Goal: Transaction & Acquisition: Purchase product/service

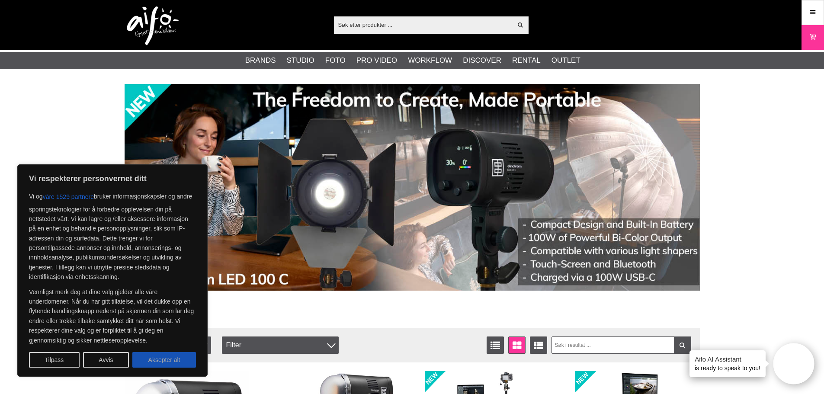
click at [176, 357] on button "Aksepter alt" at bounding box center [164, 360] width 64 height 16
checkbox input "true"
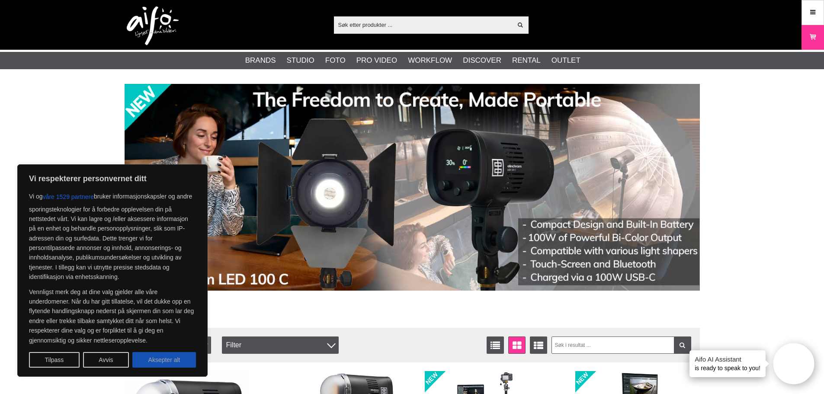
checkbox input "true"
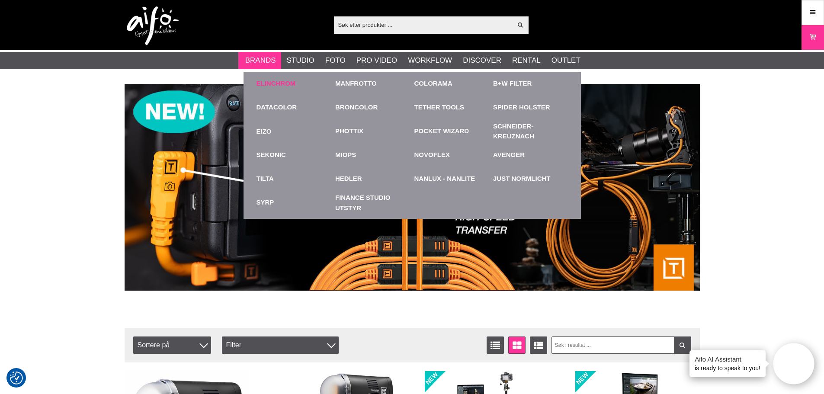
click at [270, 80] on link "Elinchrom" at bounding box center [276, 84] width 39 height 10
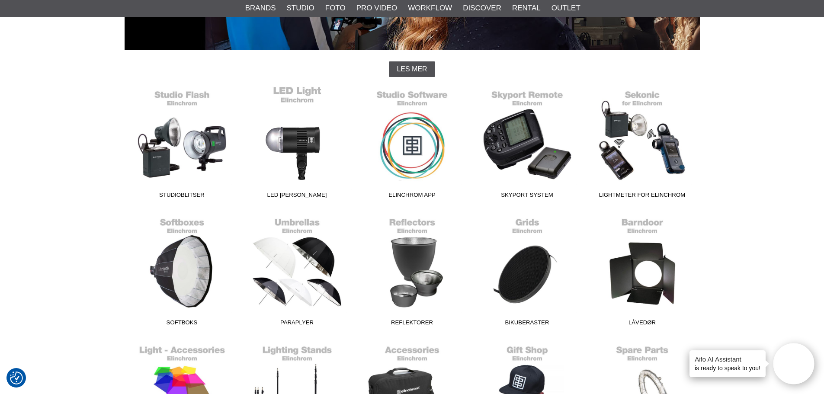
scroll to position [173, 0]
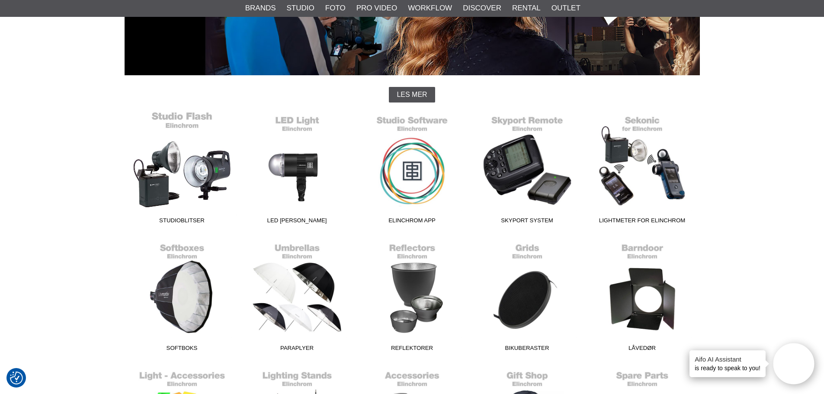
click at [181, 218] on span "Studioblitser" at bounding box center [182, 222] width 115 height 12
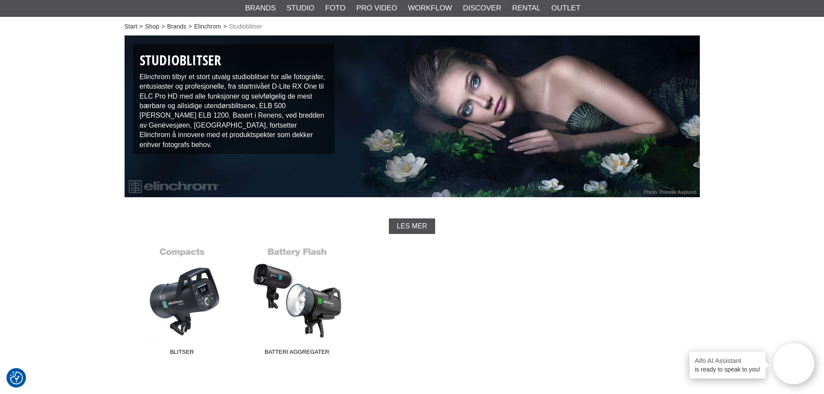
scroll to position [130, 0]
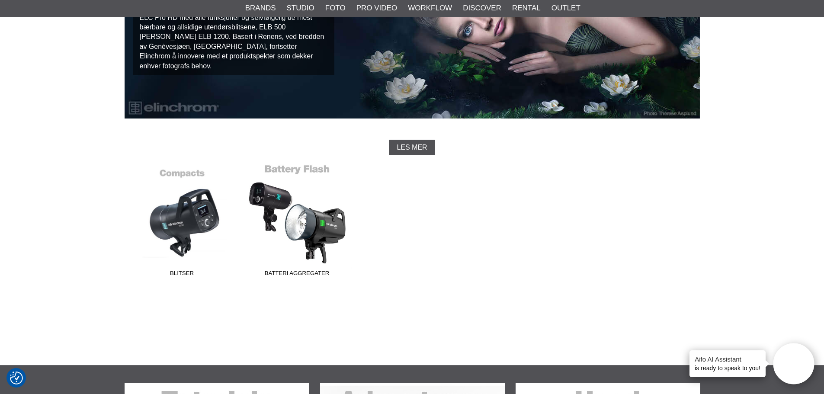
click at [289, 274] on span "Batteri Aggregater" at bounding box center [297, 275] width 115 height 12
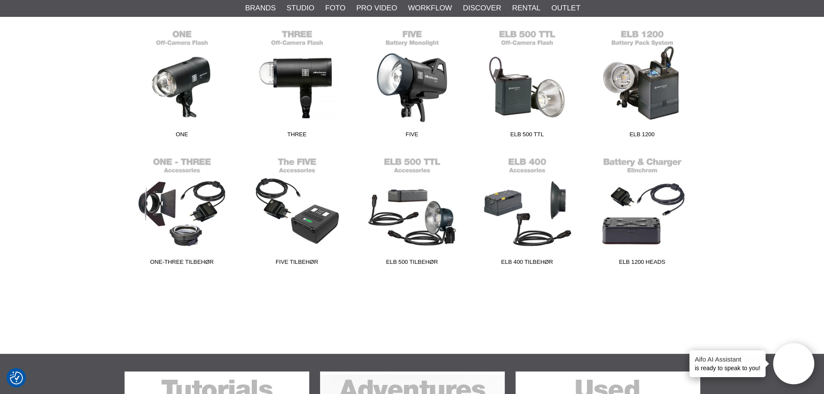
scroll to position [260, 0]
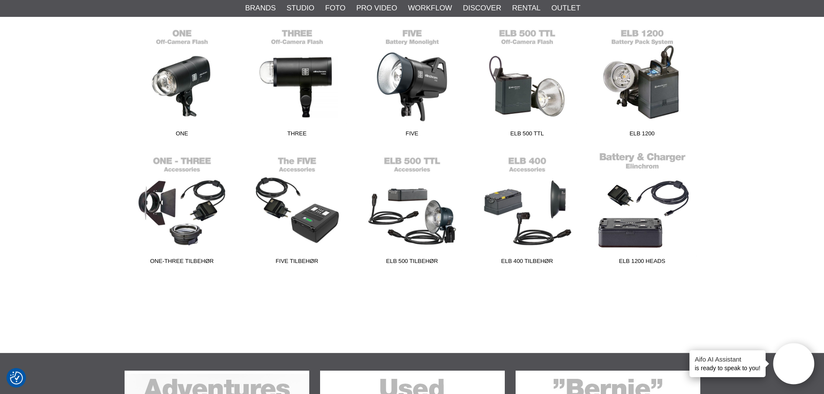
click at [638, 159] on link "ELB 1200 Heads" at bounding box center [642, 210] width 115 height 117
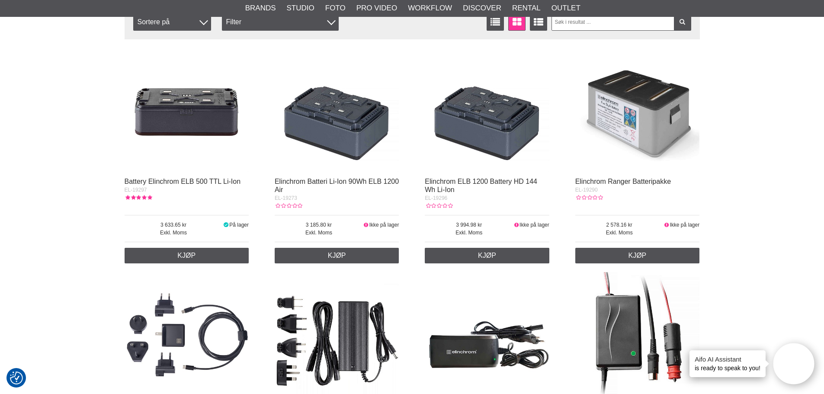
scroll to position [173, 0]
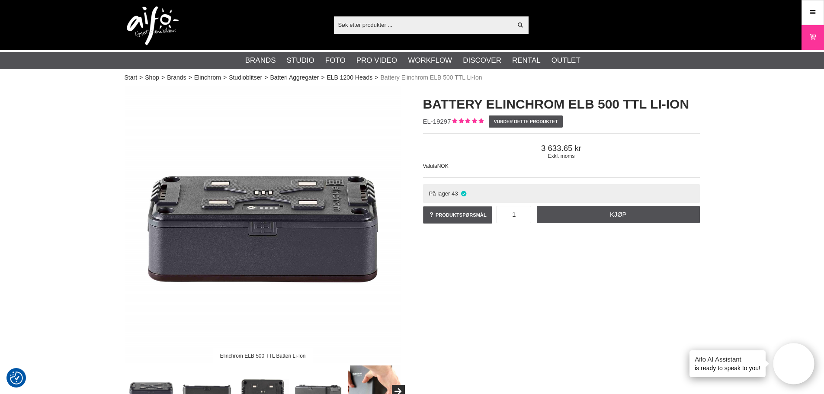
click at [374, 24] on input "text" at bounding box center [423, 24] width 179 height 13
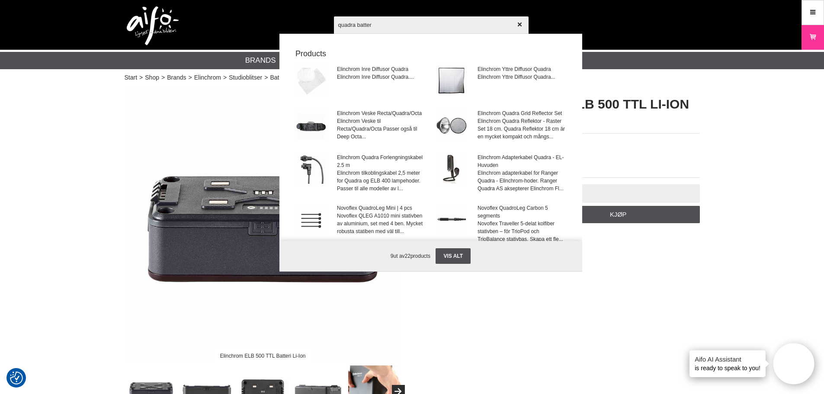
type input "quadra battery"
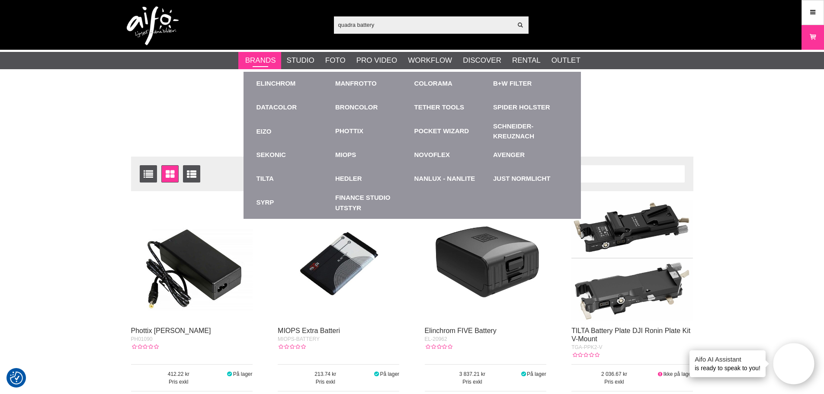
click at [259, 57] on link "Brands" at bounding box center [260, 60] width 31 height 11
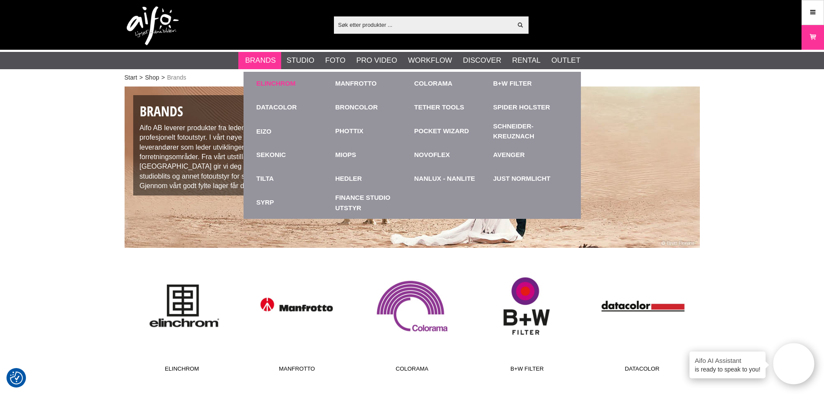
click at [265, 78] on div "Elinchrom" at bounding box center [294, 84] width 75 height 24
click at [266, 79] on div "Elinchrom" at bounding box center [294, 84] width 75 height 24
click at [266, 79] on link "Elinchrom" at bounding box center [276, 84] width 39 height 10
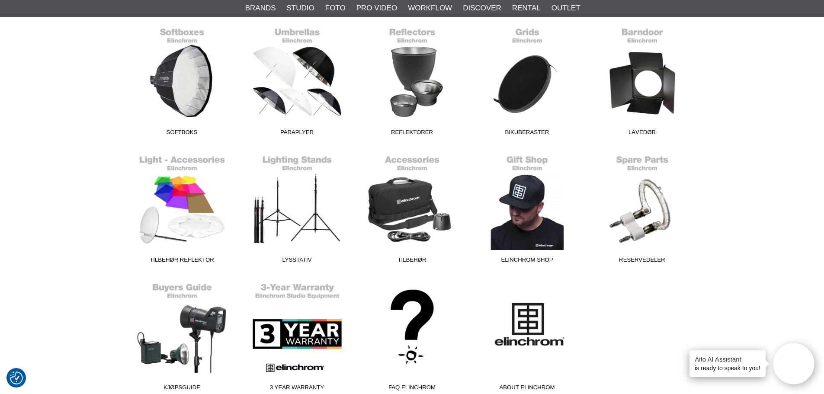
scroll to position [389, 0]
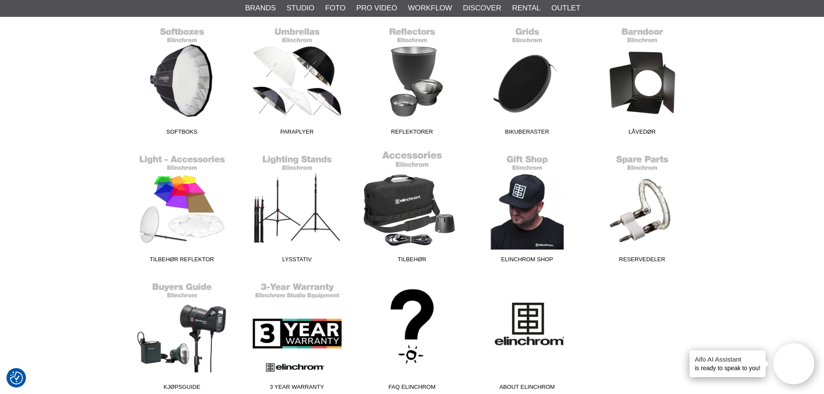
click at [417, 260] on span "Tilbehør" at bounding box center [412, 261] width 115 height 12
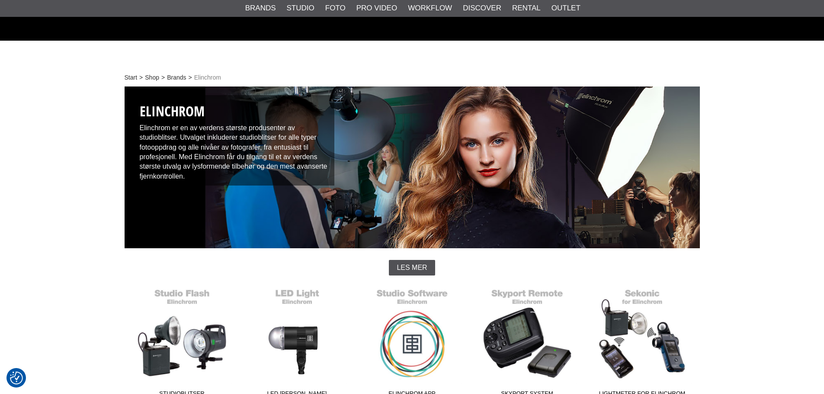
scroll to position [389, 0]
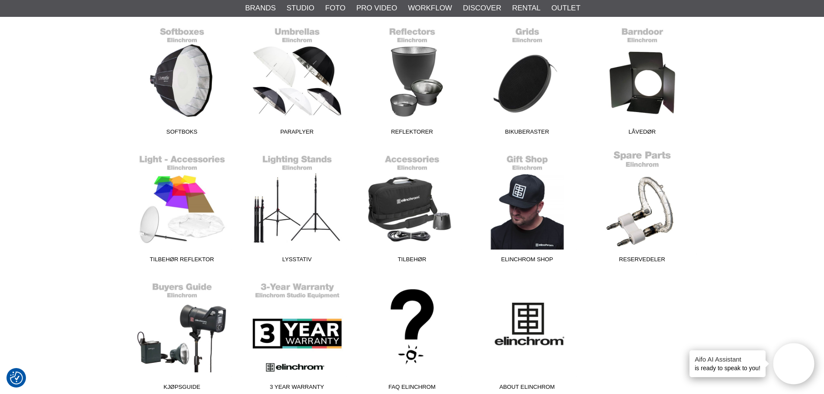
click at [636, 249] on link "Reservedeler" at bounding box center [642, 208] width 115 height 117
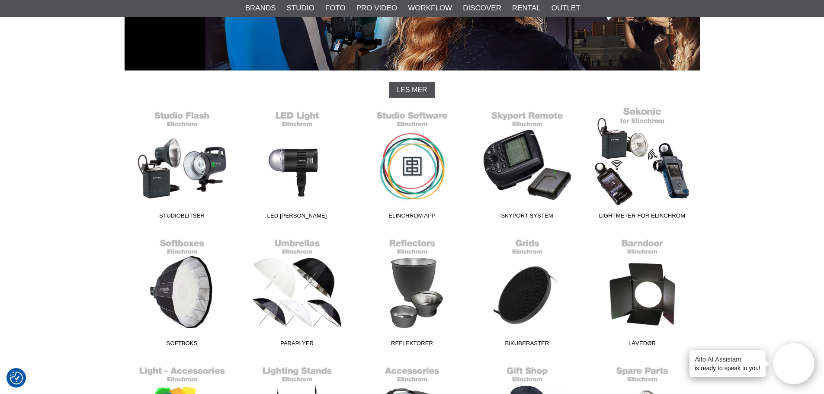
scroll to position [173, 0]
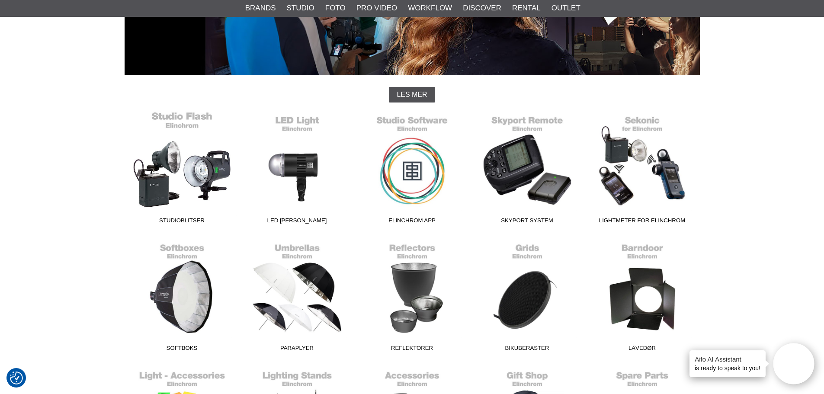
click at [205, 176] on link "Studioblitser" at bounding box center [182, 169] width 115 height 117
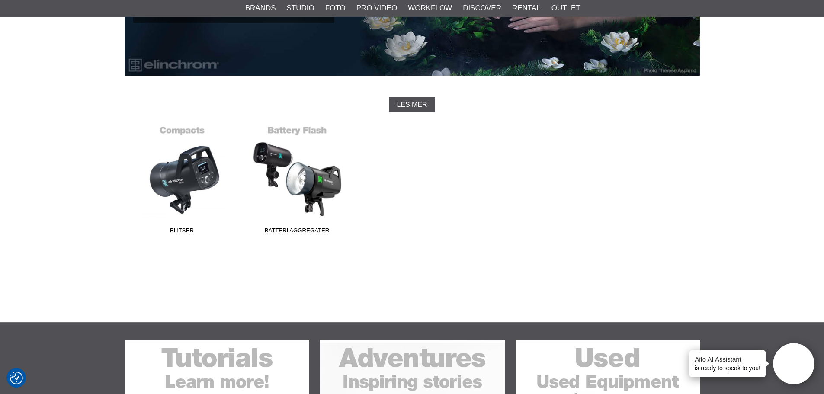
scroll to position [173, 0]
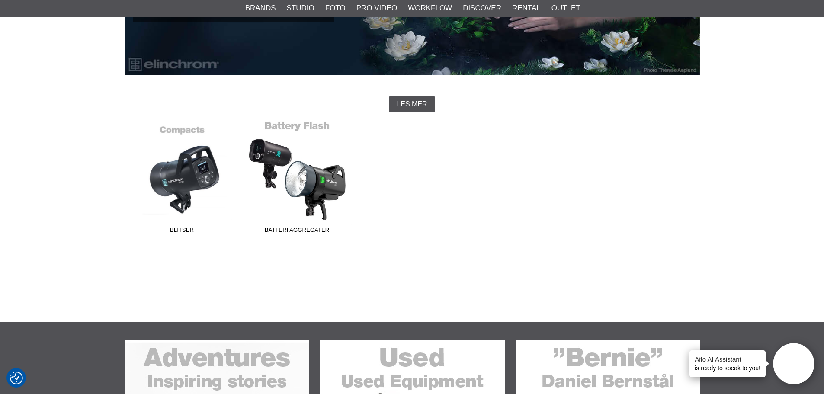
click at [315, 175] on link "Batteri Aggregater" at bounding box center [297, 179] width 115 height 117
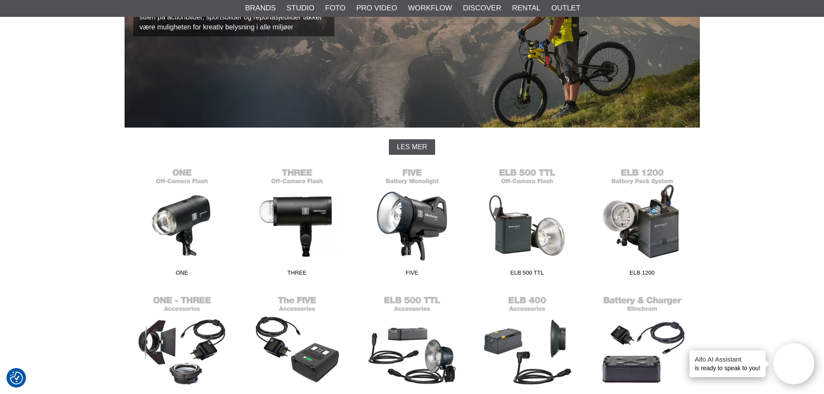
scroll to position [173, 0]
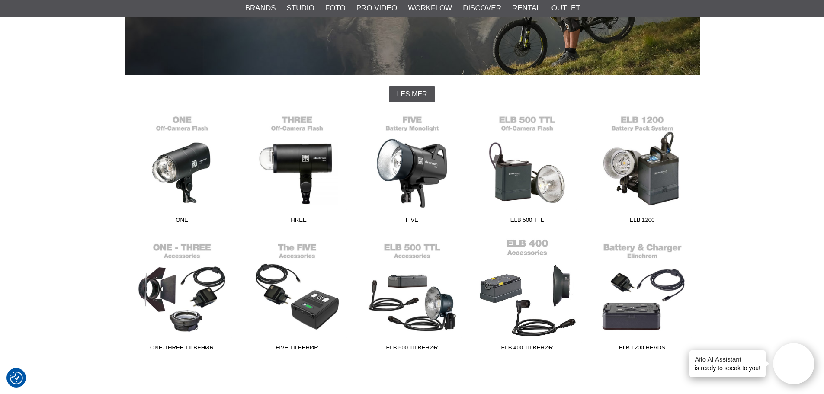
click at [510, 298] on link "ELB 400 tilbehør" at bounding box center [527, 296] width 115 height 117
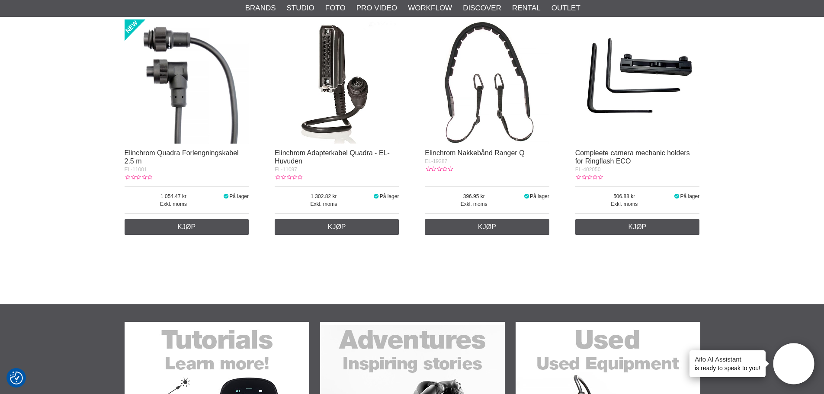
scroll to position [130, 0]
